Goal: Information Seeking & Learning: Learn about a topic

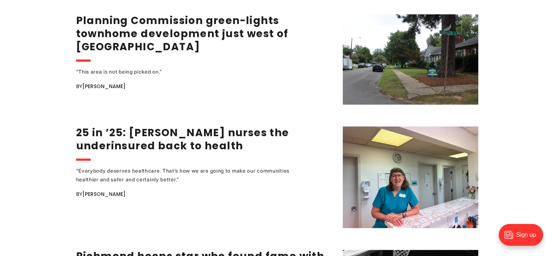
scroll to position [983, 0]
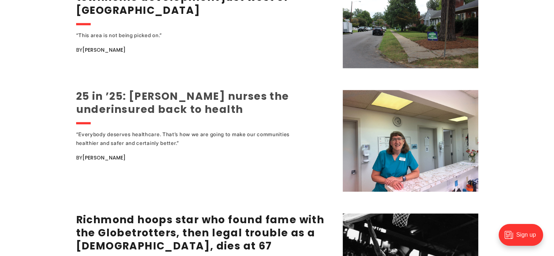
click at [192, 100] on link "25 in ’25: [PERSON_NAME] nurses the underinsured back to health" at bounding box center [182, 102] width 213 height 27
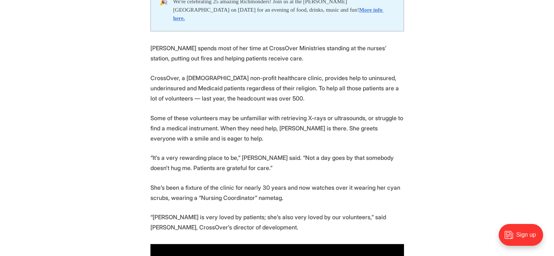
scroll to position [437, 0]
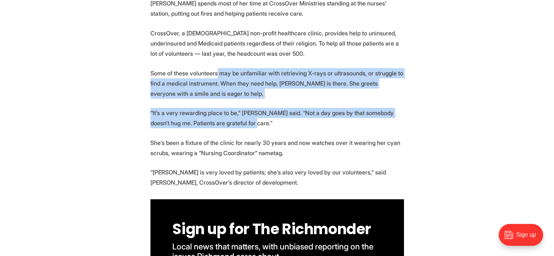
drag, startPoint x: 216, startPoint y: 64, endPoint x: 250, endPoint y: 119, distance: 64.4
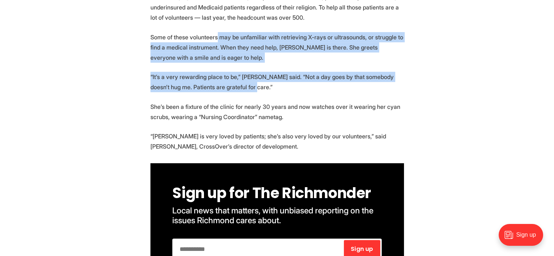
scroll to position [473, 0]
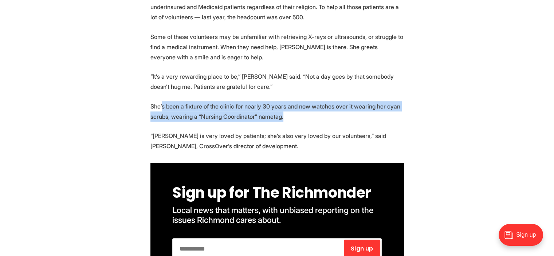
drag, startPoint x: 162, startPoint y: 97, endPoint x: 290, endPoint y: 110, distance: 128.4
click at [290, 110] on p "She’s been a fixture of the clinic for nearly 30 years and now watches over it …" at bounding box center [276, 111] width 253 height 20
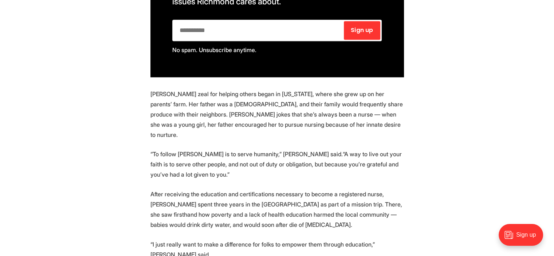
scroll to position [728, 0]
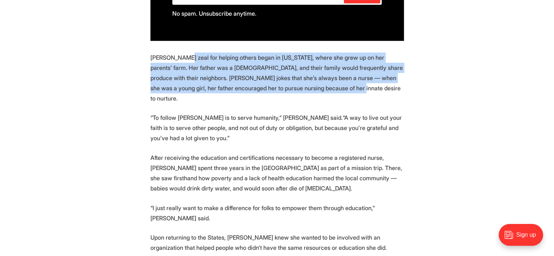
drag, startPoint x: 181, startPoint y: 50, endPoint x: 313, endPoint y: 81, distance: 135.4
click at [313, 81] on p "Metzler’s zeal for helping others began in Alabama, where she grew up on her pa…" at bounding box center [276, 77] width 253 height 51
click at [287, 72] on p "Metzler’s zeal for helping others began in Alabama, where she grew up on her pa…" at bounding box center [276, 77] width 253 height 51
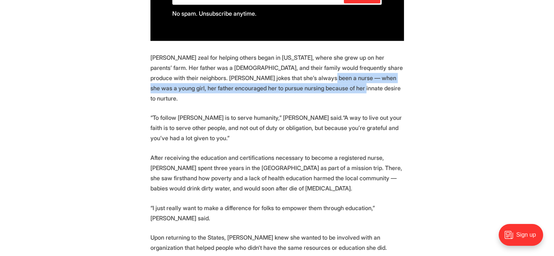
drag, startPoint x: 281, startPoint y: 67, endPoint x: 295, endPoint y: 80, distance: 19.1
click at [295, 80] on p "Metzler’s zeal for helping others began in Alabama, where she grew up on her pa…" at bounding box center [276, 77] width 253 height 51
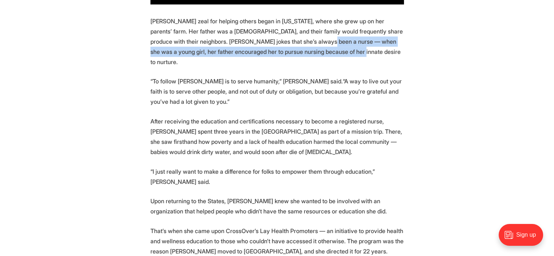
scroll to position [801, 0]
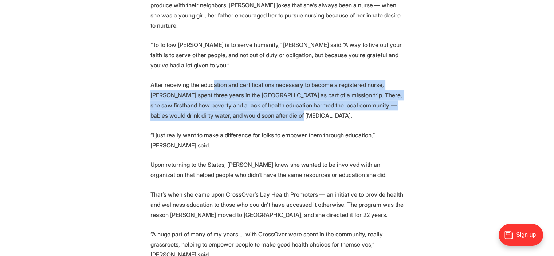
drag, startPoint x: 211, startPoint y: 70, endPoint x: 294, endPoint y: 99, distance: 88.5
click at [294, 99] on p "After receiving the education and certifications necessary to become a register…" at bounding box center [276, 100] width 253 height 41
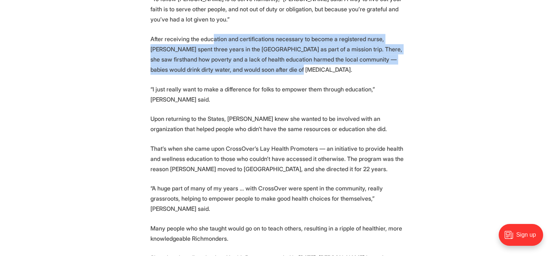
scroll to position [874, 0]
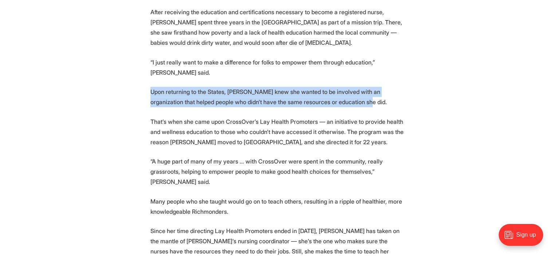
drag, startPoint x: 149, startPoint y: 64, endPoint x: 345, endPoint y: 76, distance: 196.6
click at [345, 76] on section "🎉 We're celebrating 25 amazing Richmonders! Join us at the Robinson Theater on …" at bounding box center [277, 217] width 554 height 1442
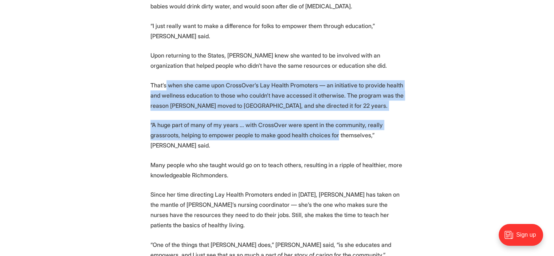
drag, startPoint x: 166, startPoint y: 58, endPoint x: 333, endPoint y: 113, distance: 176.7
click at [333, 112] on section "🎉 We're celebrating 25 amazing Richmonders! Join us at the Robinson Theater on …" at bounding box center [277, 180] width 554 height 1442
click at [333, 120] on p "“A huge part of many of my years … with CrossOver were spent in the community, …" at bounding box center [276, 135] width 253 height 31
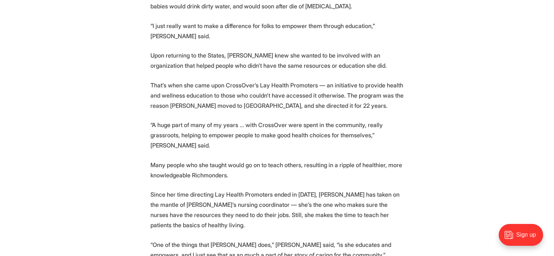
scroll to position [946, 0]
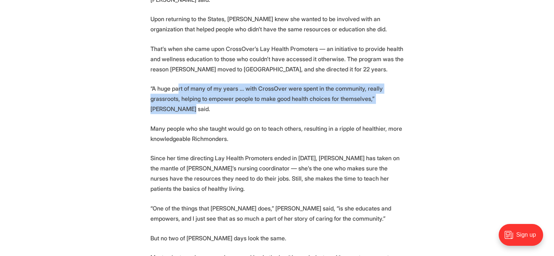
drag, startPoint x: 179, startPoint y: 60, endPoint x: 184, endPoint y: 84, distance: 25.0
click at [184, 84] on p "“A huge part of many of my years … with CrossOver were spent in the community, …" at bounding box center [276, 98] width 253 height 31
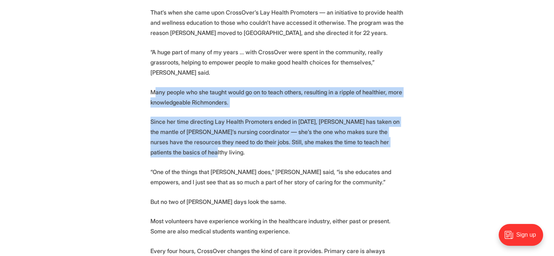
drag, startPoint x: 175, startPoint y: 70, endPoint x: 277, endPoint y: 124, distance: 115.6
click at [277, 124] on section "🎉 We're celebrating 25 amazing Richmonders! Join us at the Robinson Theater on …" at bounding box center [277, 108] width 554 height 1442
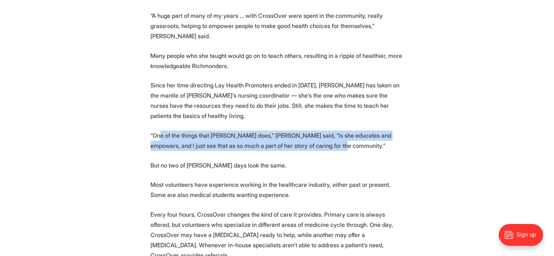
drag, startPoint x: 160, startPoint y: 106, endPoint x: 327, endPoint y: 117, distance: 167.1
click at [327, 130] on p "“One of the things that Marilyn does,” Griggs said, “is she educates and empowe…" at bounding box center [276, 140] width 253 height 20
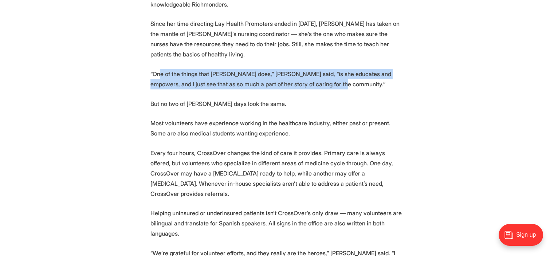
scroll to position [1092, 0]
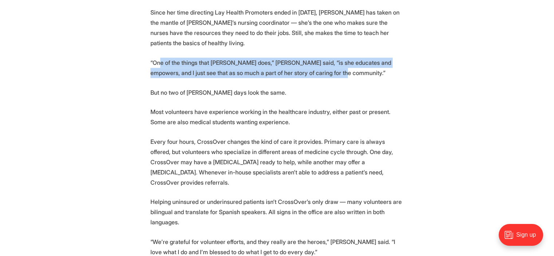
drag, startPoint x: 176, startPoint y: 83, endPoint x: 296, endPoint y: 93, distance: 119.8
click at [296, 107] on p "Most volunteers have experience working in the healthcare industry, either past…" at bounding box center [276, 117] width 253 height 20
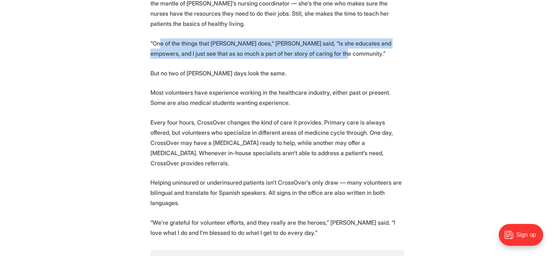
scroll to position [1128, 0]
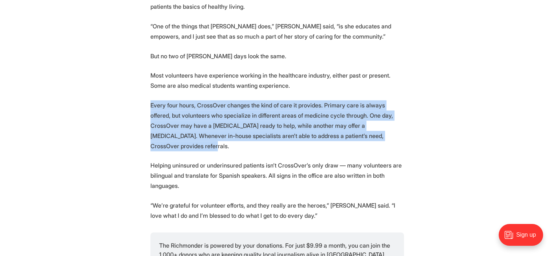
drag, startPoint x: 149, startPoint y: 77, endPoint x: 369, endPoint y: 114, distance: 223.0
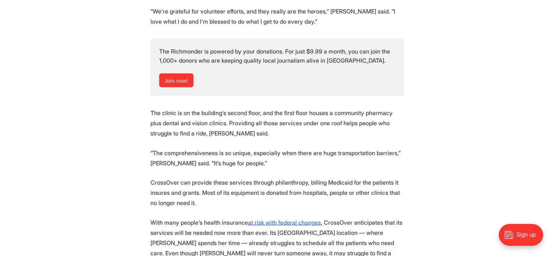
scroll to position [1347, 0]
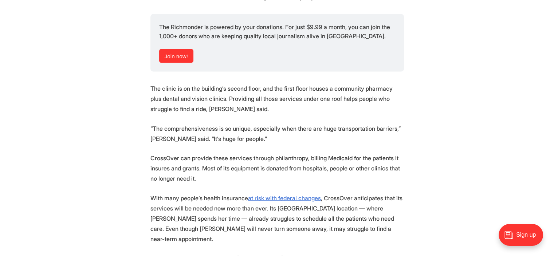
drag, startPoint x: 150, startPoint y: 88, endPoint x: 206, endPoint y: 139, distance: 76.0
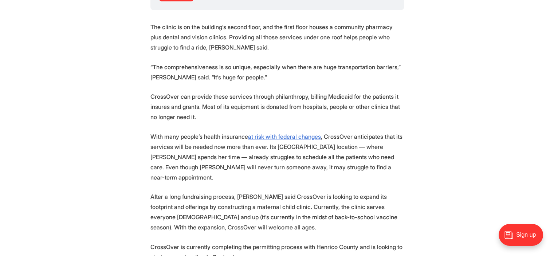
scroll to position [1420, 0]
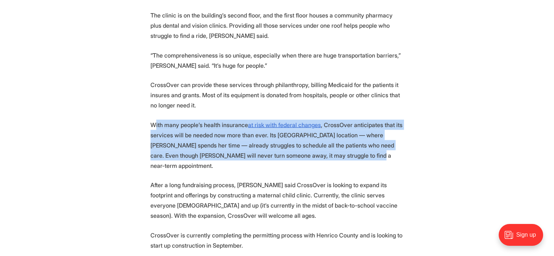
drag, startPoint x: 154, startPoint y: 86, endPoint x: 328, endPoint y: 121, distance: 177.5
click at [328, 121] on p "With many people’s health insurance at risk with federal changes , CrossOver an…" at bounding box center [276, 145] width 253 height 51
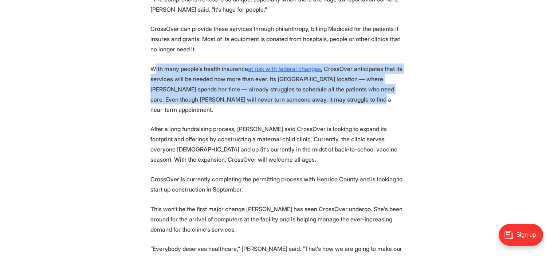
scroll to position [1492, 0]
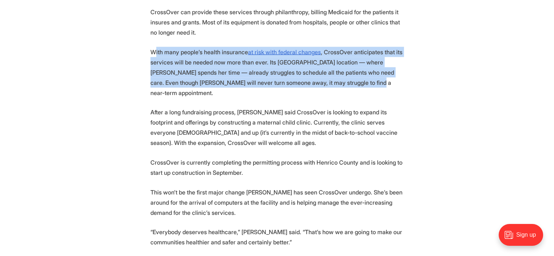
click at [243, 47] on p "With many people’s health insurance at risk with federal changes , CrossOver an…" at bounding box center [276, 72] width 253 height 51
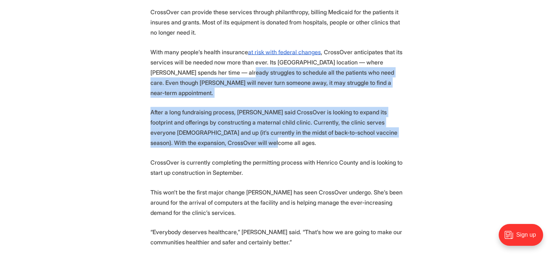
drag, startPoint x: 219, startPoint y: 35, endPoint x: 351, endPoint y: 96, distance: 145.8
click at [351, 107] on p "After a long fundraising process, Griggs said CrossOver is looking to expand it…" at bounding box center [276, 127] width 253 height 41
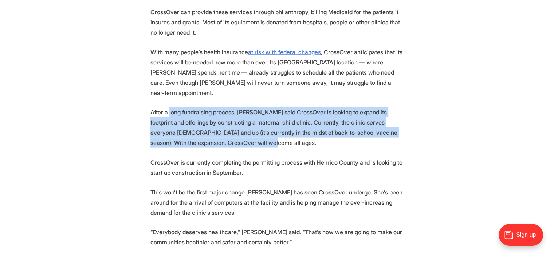
drag, startPoint x: 169, startPoint y: 63, endPoint x: 265, endPoint y: 98, distance: 102.0
click at [265, 107] on p "After a long fundraising process, Griggs said CrossOver is looking to expand it…" at bounding box center [276, 127] width 253 height 41
drag, startPoint x: 226, startPoint y: 63, endPoint x: 248, endPoint y: 99, distance: 42.1
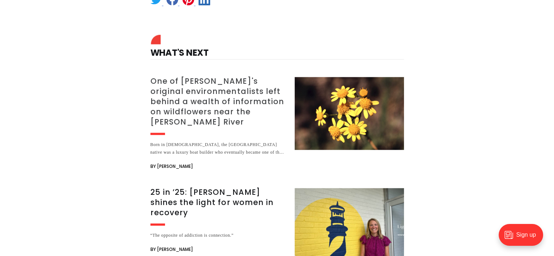
scroll to position [1820, 0]
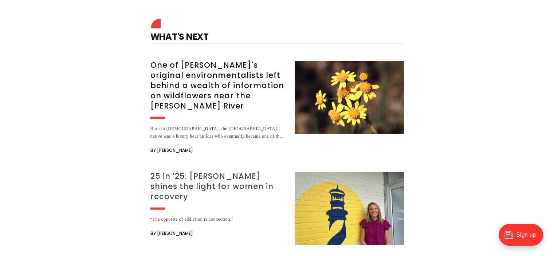
click at [217, 171] on h3 "25 in ’25: [PERSON_NAME] shines the light for women in recovery" at bounding box center [217, 186] width 135 height 31
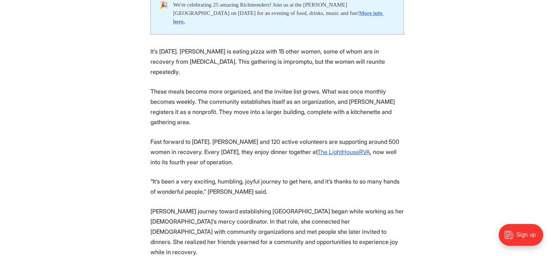
scroll to position [400, 0]
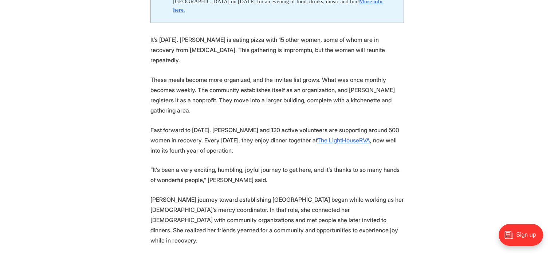
drag, startPoint x: 227, startPoint y: 31, endPoint x: 234, endPoint y: 50, distance: 19.9
click at [234, 50] on p "It’s Dec. 6, 2021. Emily DuBose is eating pizza with 15 other women, some of wh…" at bounding box center [276, 50] width 253 height 31
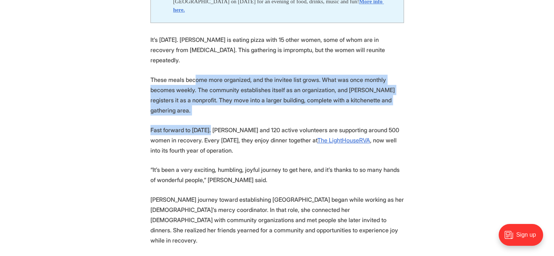
drag, startPoint x: 193, startPoint y: 68, endPoint x: 211, endPoint y: 104, distance: 40.2
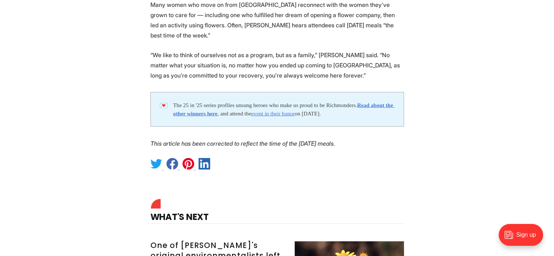
scroll to position [1784, 0]
